Goal: Obtain resource: Obtain resource

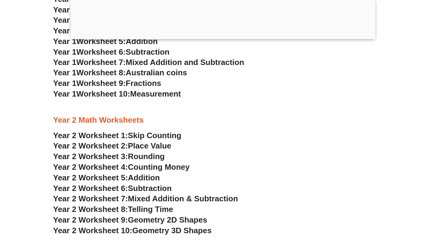
scroll to position [657, 0]
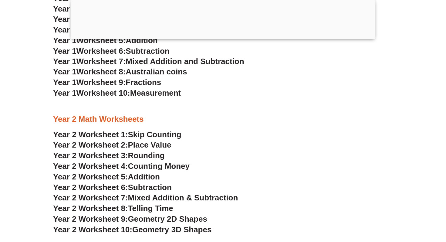
click at [154, 74] on span "Australian coins" at bounding box center [156, 71] width 61 height 9
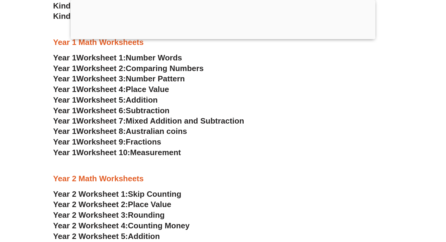
scroll to position [601, 0]
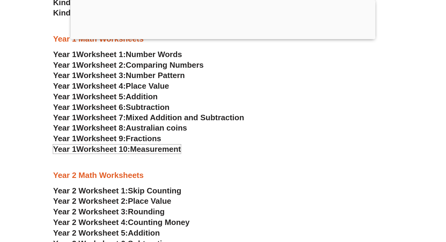
click at [145, 151] on span "Measurement" at bounding box center [155, 148] width 51 height 9
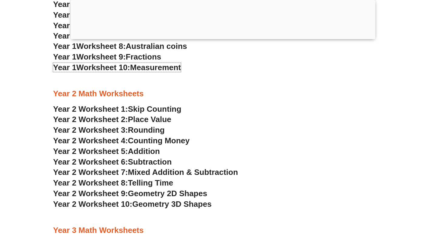
scroll to position [686, 0]
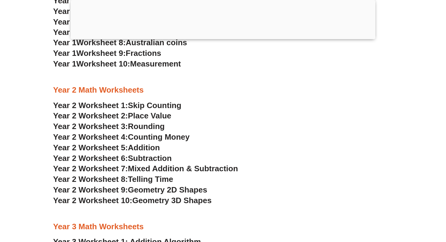
click at [149, 189] on span "Geometry 2D Shapes" at bounding box center [167, 189] width 79 height 9
click at [147, 201] on span "Geometry 3D Shapes" at bounding box center [171, 200] width 79 height 9
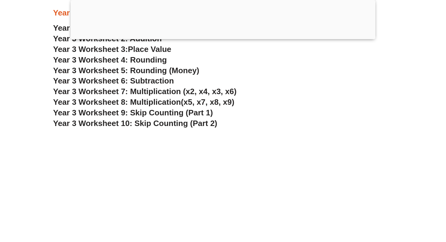
scroll to position [899, 0]
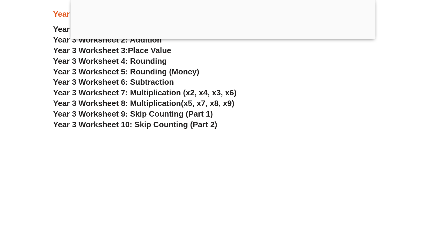
click at [148, 74] on span "Year 3 Worksheet 5: Rounding (Money)" at bounding box center [126, 71] width 146 height 9
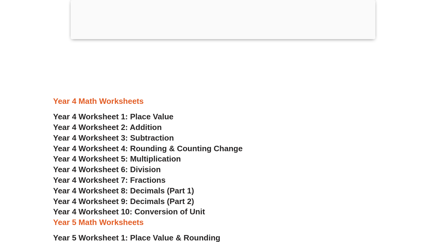
scroll to position [1058, 0]
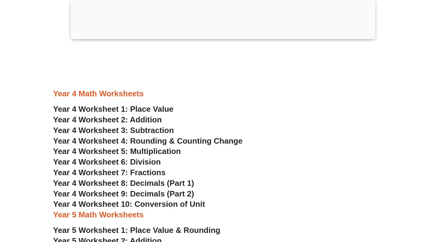
click at [144, 205] on span "Year 4 Worksheet 10: Conversion of Unit" at bounding box center [129, 203] width 152 height 9
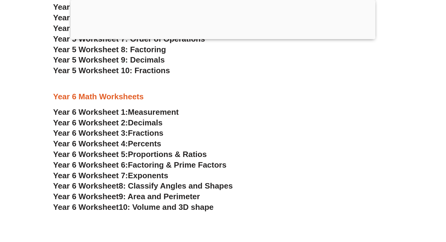
scroll to position [1318, 0]
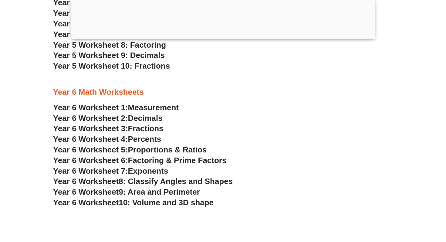
click at [144, 191] on span "9: Area and Perimeter" at bounding box center [159, 191] width 81 height 9
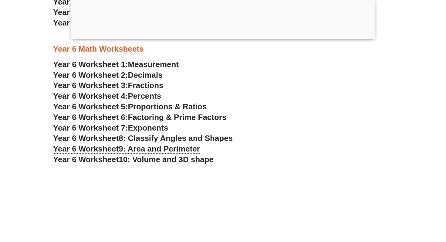
scroll to position [1362, 0]
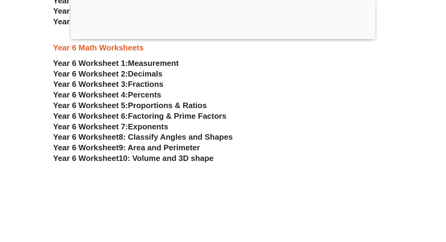
click at [151, 62] on span "Measurement" at bounding box center [153, 63] width 51 height 9
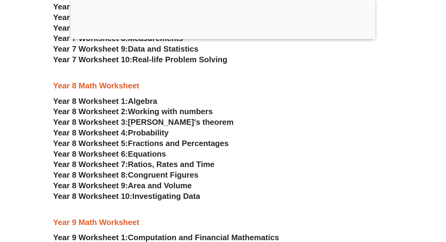
scroll to position [1890, 0]
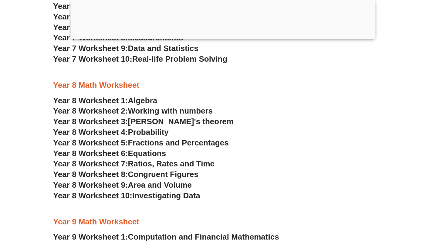
click at [149, 186] on span "Area and Volume" at bounding box center [160, 184] width 64 height 9
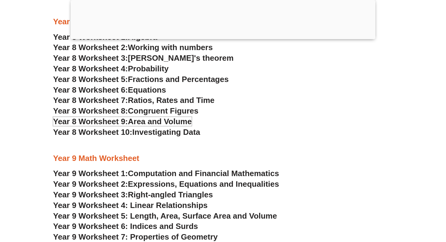
scroll to position [1954, 0]
